Goal: Task Accomplishment & Management: Manage account settings

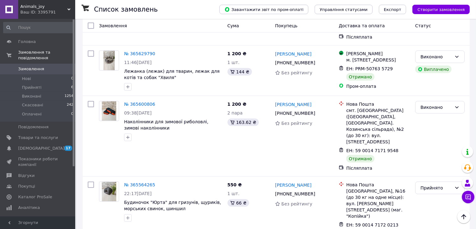
scroll to position [501, 0]
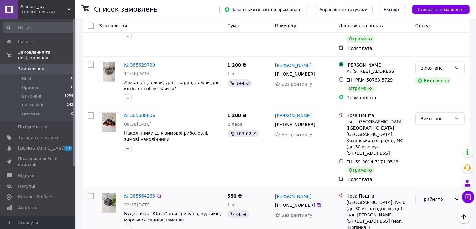
click at [457, 198] on icon at bounding box center [456, 199] width 3 height 2
click at [435, 168] on li "Виконано" at bounding box center [439, 168] width 49 height 11
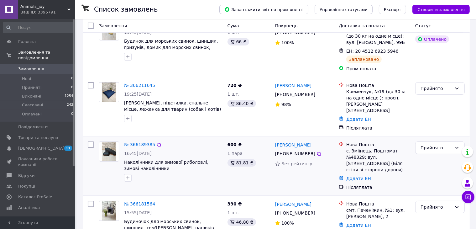
scroll to position [63, 0]
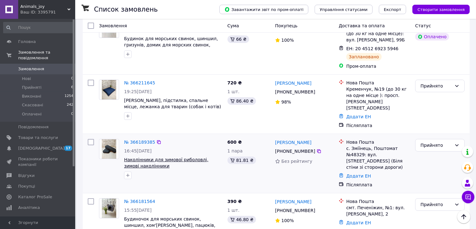
click at [143, 157] on span "Наколінники для зимової риболовлі, зимові наколінники" at bounding box center [166, 162] width 84 height 11
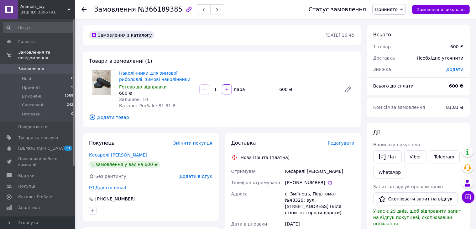
click at [42, 66] on span "Замовлення" at bounding box center [38, 69] width 40 height 6
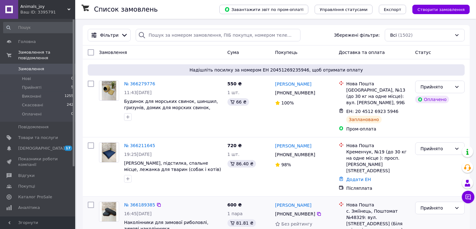
scroll to position [94, 0]
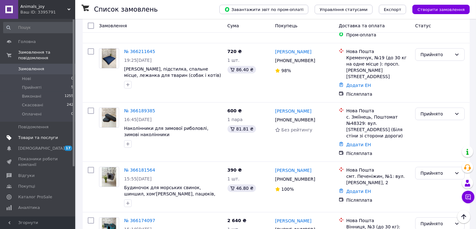
click at [37, 135] on span "Товари та послуги" at bounding box center [38, 138] width 40 height 6
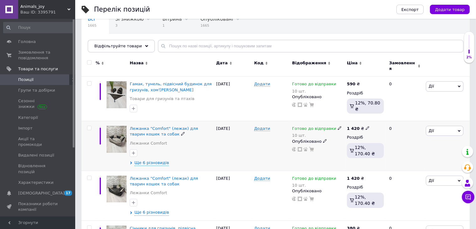
scroll to position [63, 0]
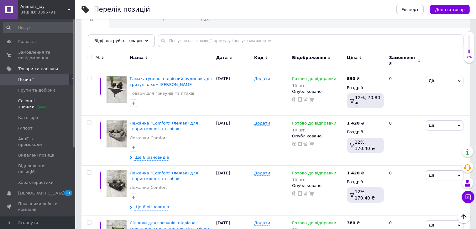
click at [43, 91] on span "Групи та добірки" at bounding box center [36, 90] width 37 height 6
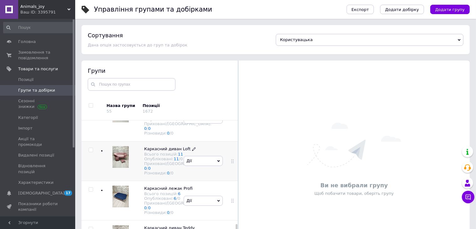
scroll to position [766, 0]
click at [100, 107] on icon at bounding box center [101, 105] width 3 height 3
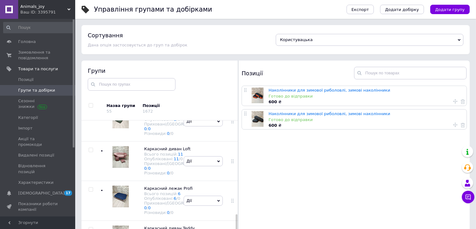
click at [157, 71] on span "Товари для відпочинку та туризму" at bounding box center [172, 66] width 56 height 10
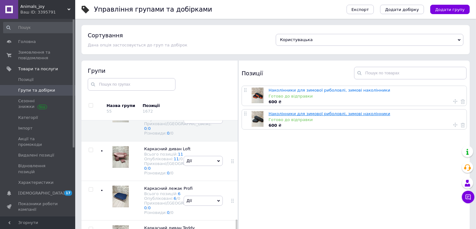
click at [277, 115] on link "Наколінники для зимової риболовлі, зимові наколінники" at bounding box center [329, 113] width 122 height 5
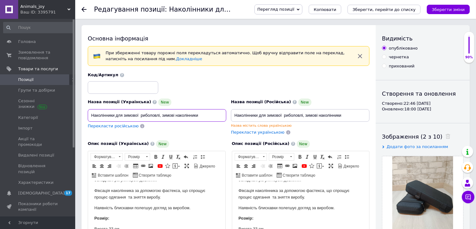
drag, startPoint x: 89, startPoint y: 114, endPoint x: 216, endPoint y: 128, distance: 127.0
click at [216, 128] on div "Назва позиції (Українська) New Наколінники для зимової риболовлі, зимові наколі…" at bounding box center [157, 117] width 143 height 42
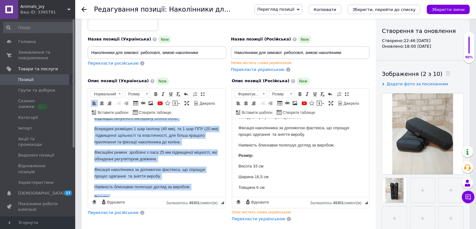
scroll to position [81, 0]
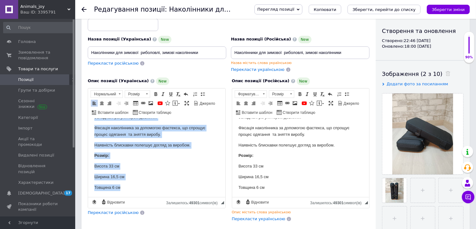
drag, startPoint x: 94, startPoint y: 127, endPoint x: 146, endPoint y: 216, distance: 103.0
click at [146, 197] on html "Зимові наколінники на блискавці — це важливий елемент екіпірування рибалки у зи…" at bounding box center [156, 117] width 137 height 160
copy body "Зимові наколінники на блискавці — це важливий елемент екіпірування рибалки у зи…"
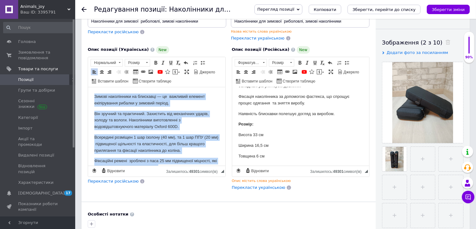
scroll to position [125, 0]
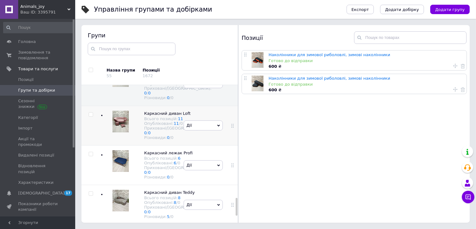
scroll to position [811, 0]
click at [103, 71] on icon at bounding box center [101, 69] width 3 height 3
click at [153, 76] on span "Сумка-чохол для взуття" at bounding box center [170, 73] width 52 height 5
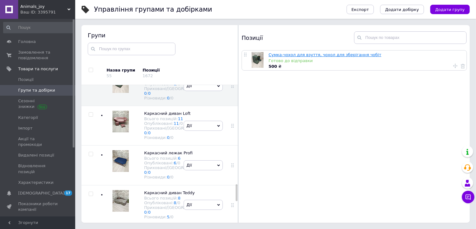
click at [289, 54] on link "Сумка-чохол для взуття, чохол для зберігання чобіт" at bounding box center [324, 54] width 113 height 5
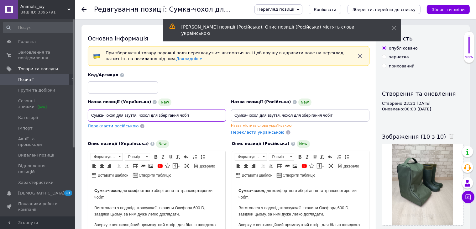
drag, startPoint x: 89, startPoint y: 114, endPoint x: 230, endPoint y: 119, distance: 140.8
click at [230, 119] on div "Назва позиції (Українська) New Сумка-чохол для взуття, чохол для зберігання чоб…" at bounding box center [229, 104] width 286 height 68
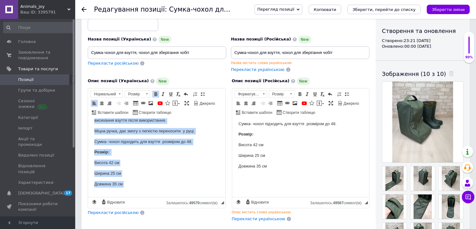
scroll to position [55, 0]
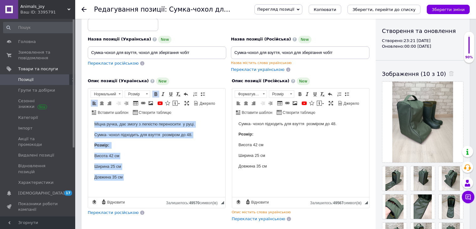
drag, startPoint x: 92, startPoint y: 128, endPoint x: 238, endPoint y: 327, distance: 247.0
click at [150, 197] on html "Сумка-чохол для комфортного зберігання та транспортировки чобіт. Виготовлен ​​з…" at bounding box center [156, 130] width 137 height 134
copy body "Сумка-чохол для комфортного зберігання та транспортировки чобіт. Виготовлен ​​з…"
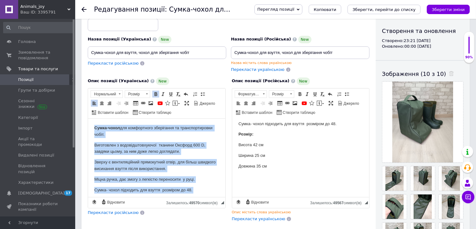
scroll to position [0, 0]
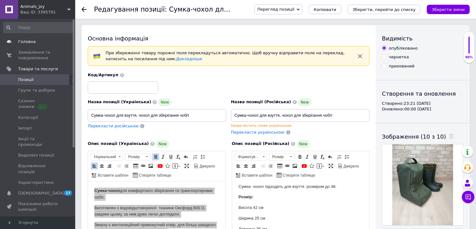
click at [29, 39] on span "Головна" at bounding box center [27, 42] width 18 height 6
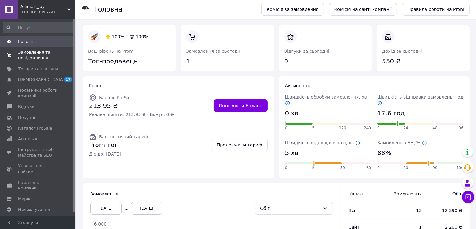
click at [39, 54] on span "Замовлення та повідомлення" at bounding box center [38, 54] width 40 height 11
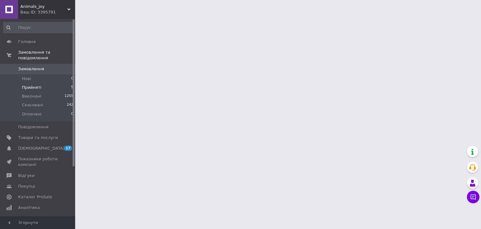
click at [37, 85] on span "Прийняті" at bounding box center [31, 88] width 19 height 6
